Goal: Task Accomplishment & Management: Use online tool/utility

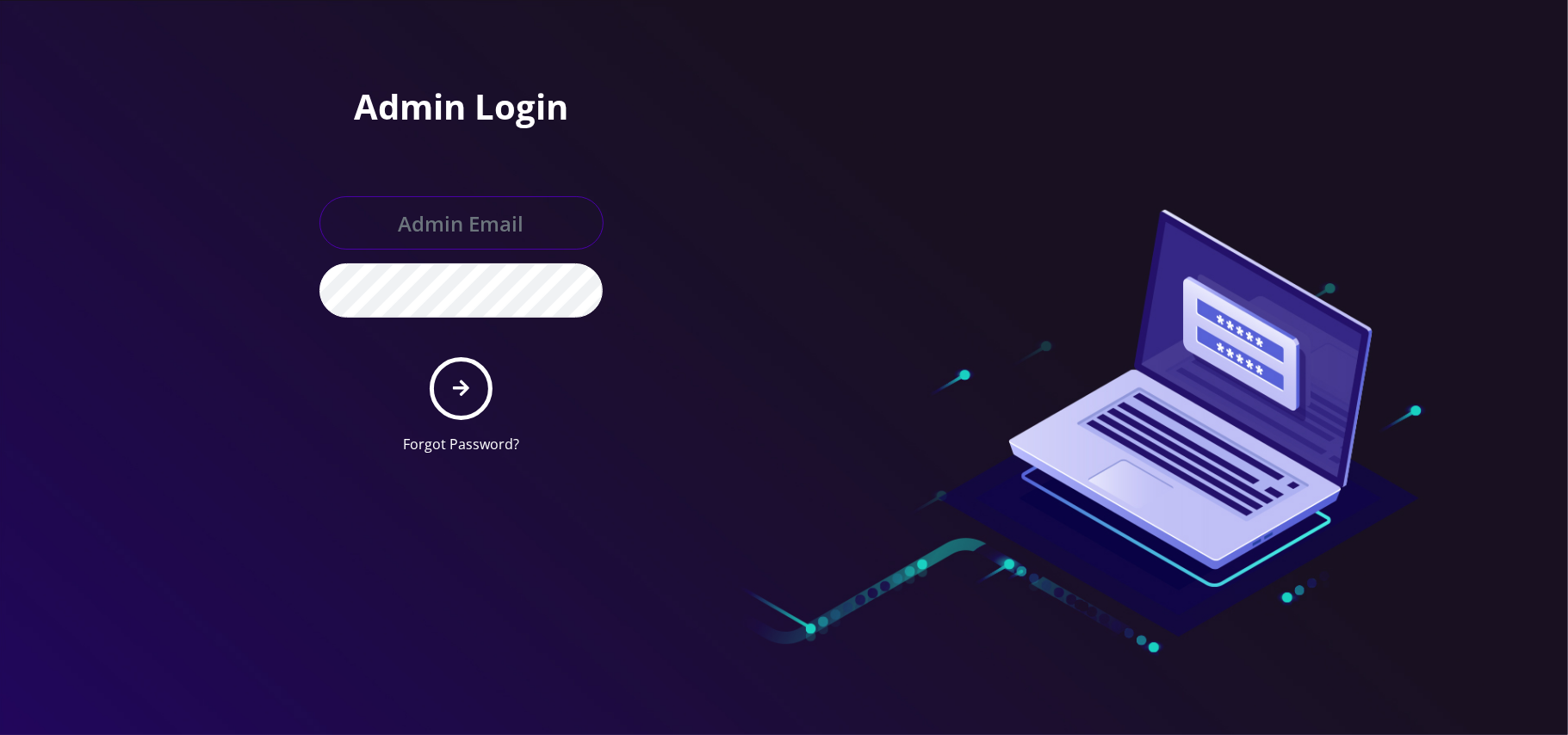
type input "[PERSON_NAME][EMAIL_ADDRESS][DOMAIN_NAME]"
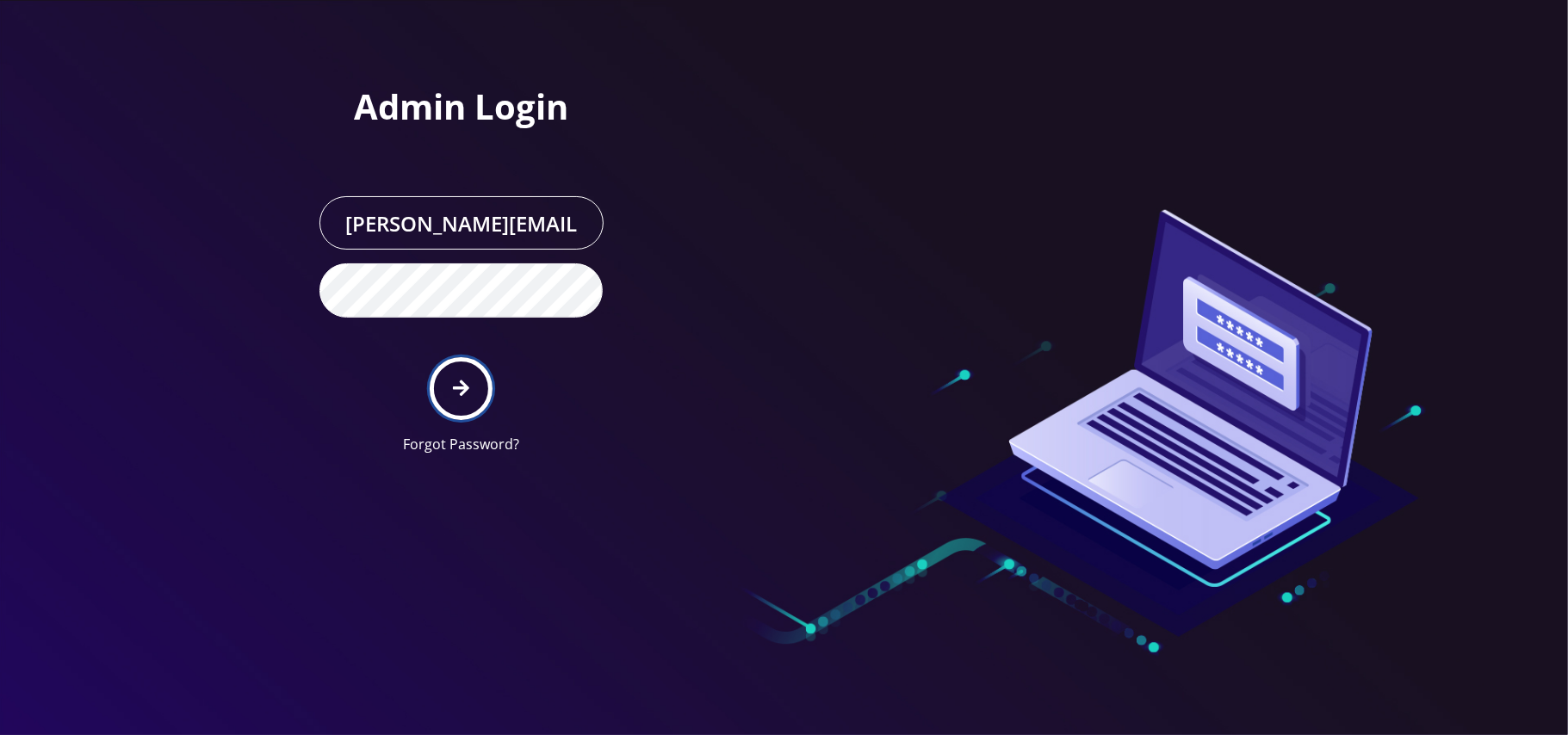
drag, startPoint x: 0, startPoint y: 0, endPoint x: 459, endPoint y: 380, distance: 595.9
click at [458, 383] on icon "submit" at bounding box center [461, 388] width 16 height 19
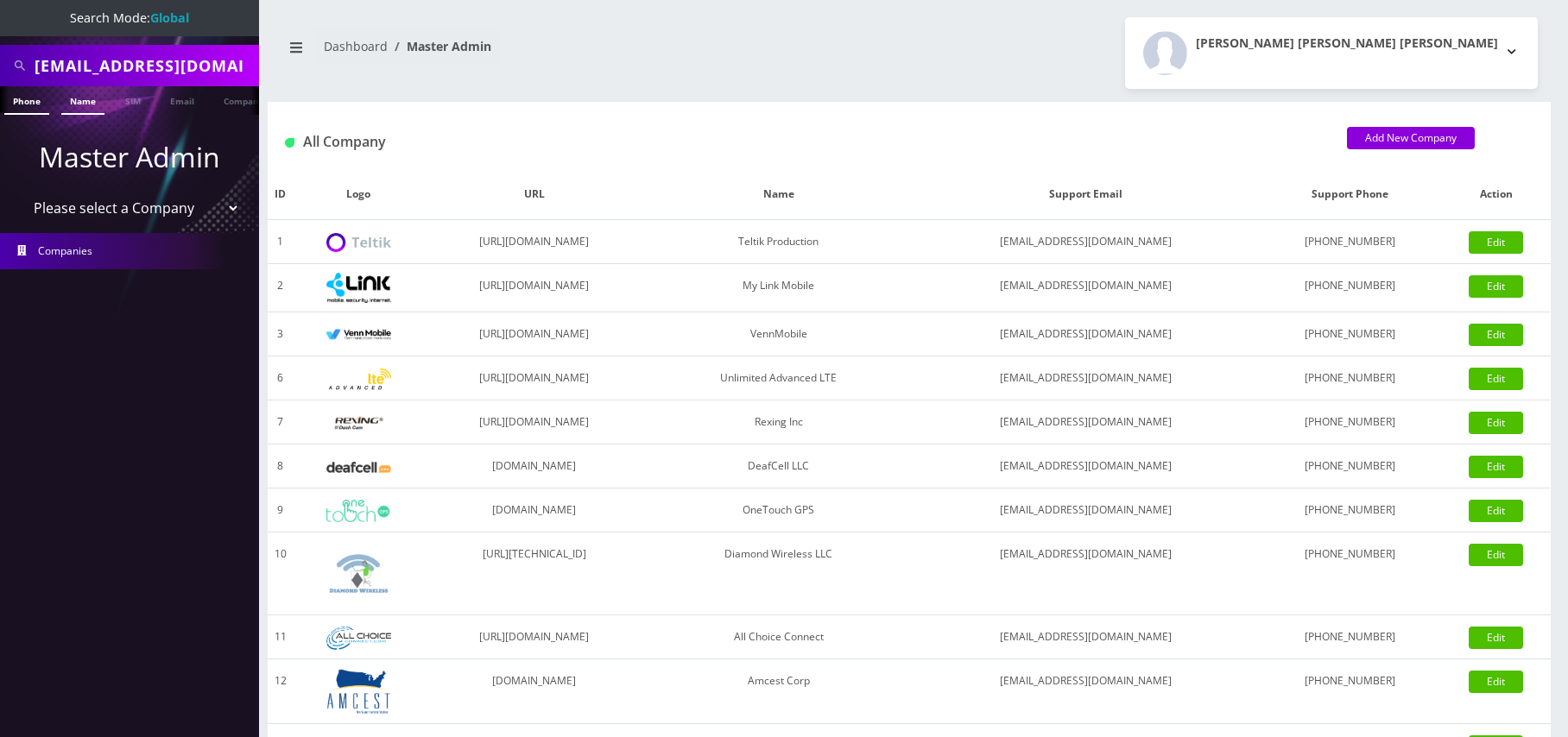
click at [83, 97] on link "Name" at bounding box center [83, 101] width 43 height 29
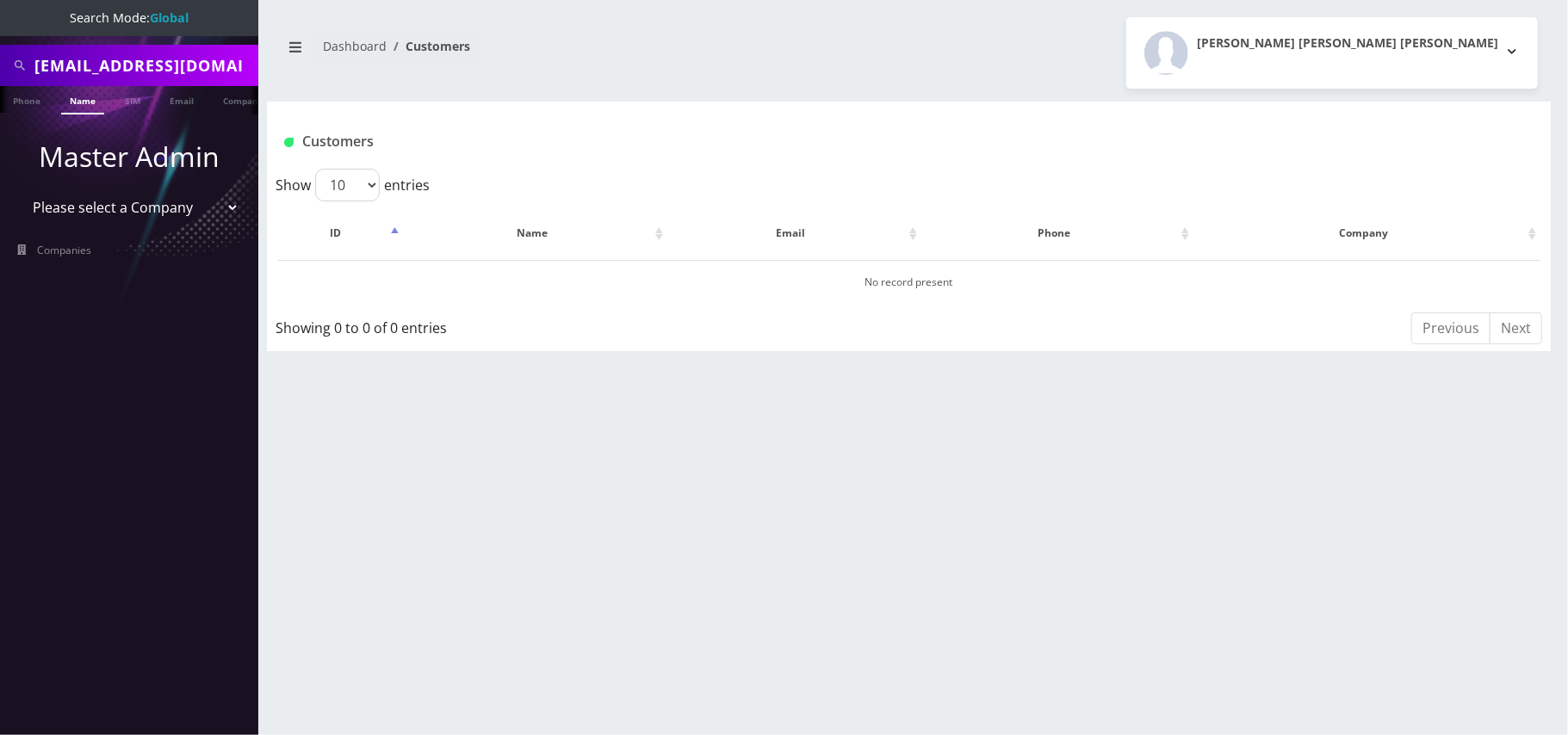
drag, startPoint x: 0, startPoint y: 0, endPoint x: 9, endPoint y: 70, distance: 70.6
click at [9, 70] on div "[EMAIL_ADDRESS][DOMAIN_NAME]" at bounding box center [129, 65] width 250 height 33
type input "nirvan"
click at [56, 102] on link "Name" at bounding box center [64, 101] width 43 height 29
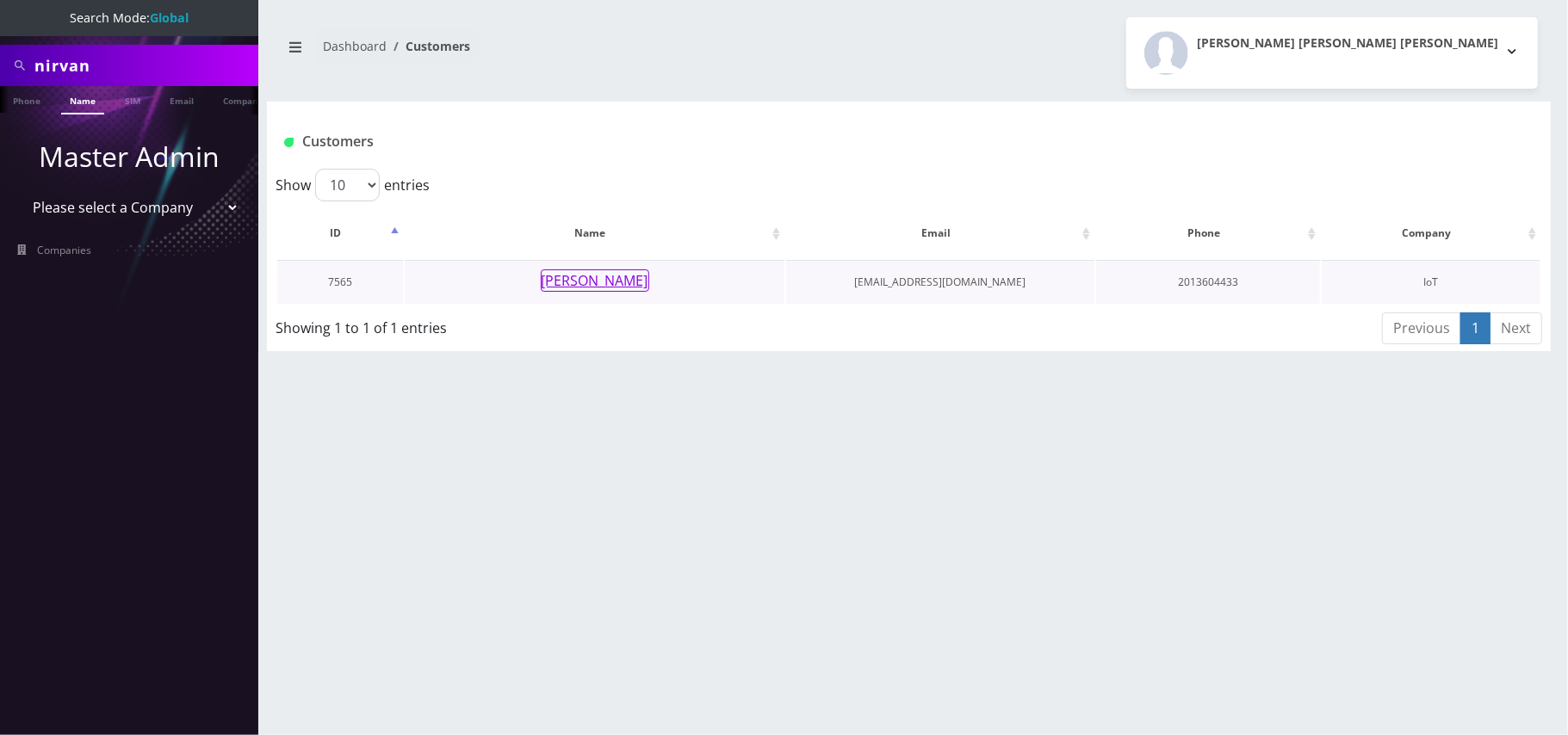
click at [581, 276] on button "Nirvan Ramoutar" at bounding box center [595, 280] width 109 height 22
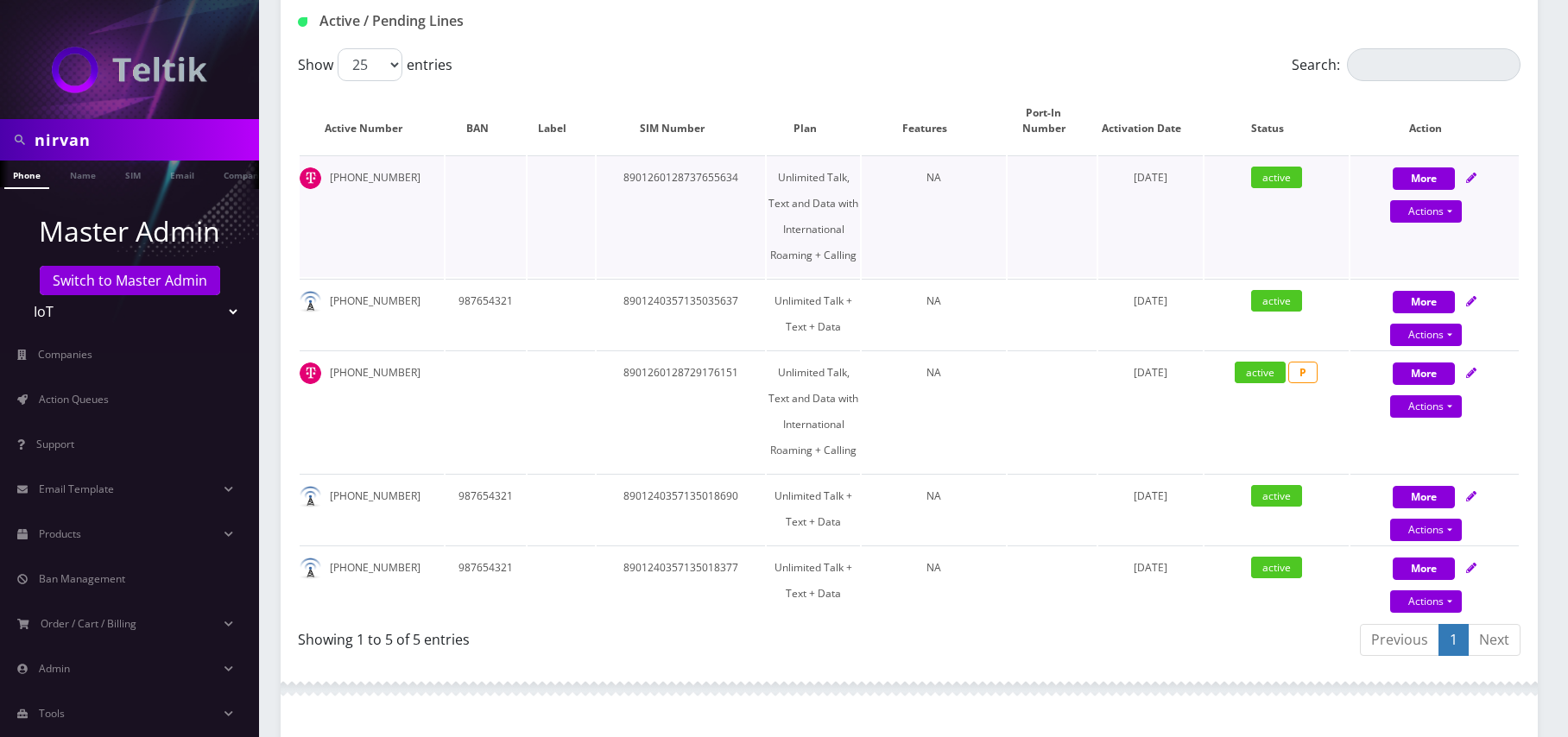
scroll to position [345, 0]
